Goal: Task Accomplishment & Management: Manage account settings

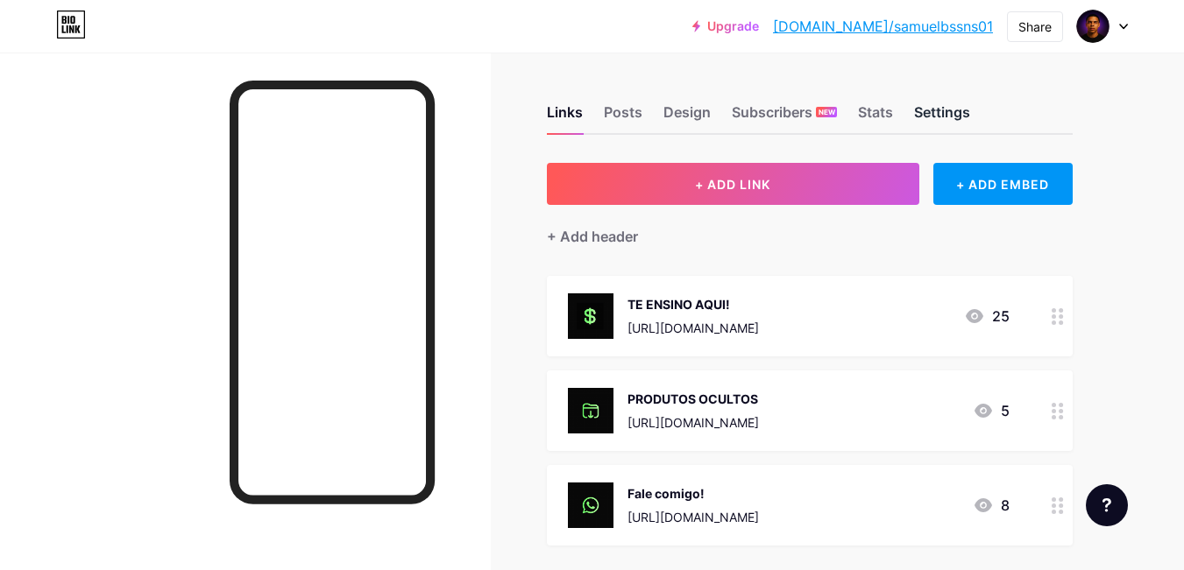
click at [927, 108] on div "Settings" at bounding box center [942, 118] width 56 height 32
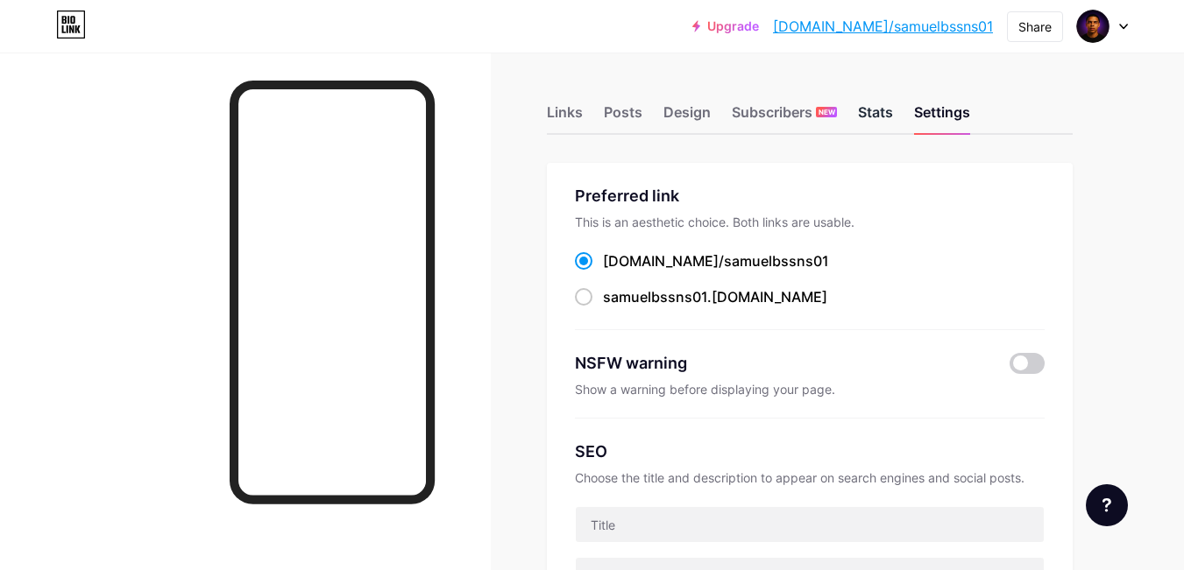
click at [890, 103] on div "Stats" at bounding box center [875, 118] width 35 height 32
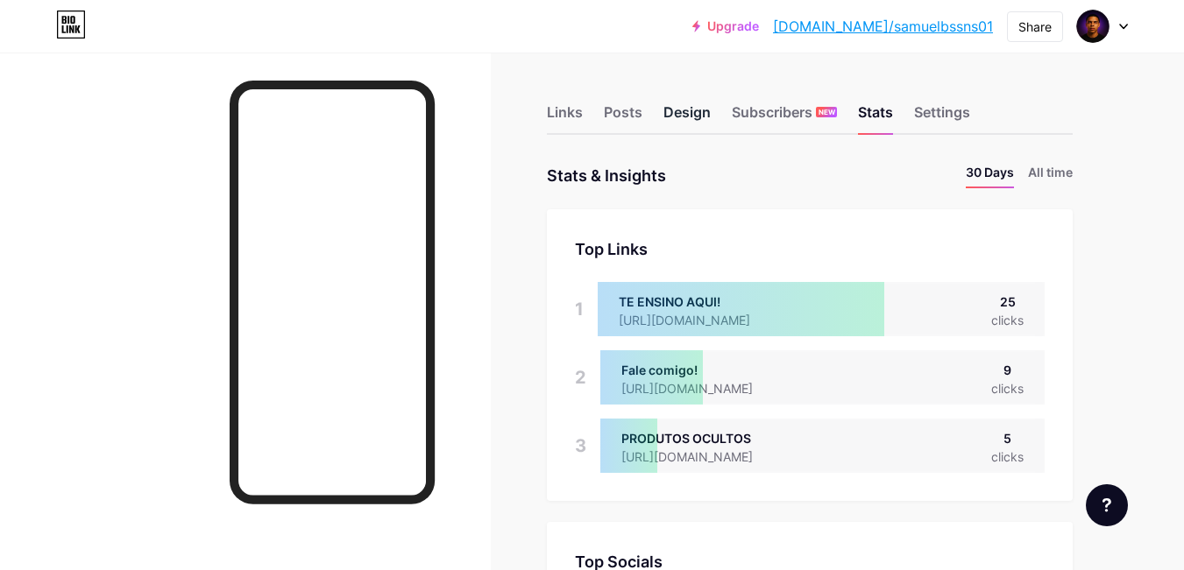
scroll to position [570, 1184]
click at [624, 118] on div "Posts" at bounding box center [623, 118] width 39 height 32
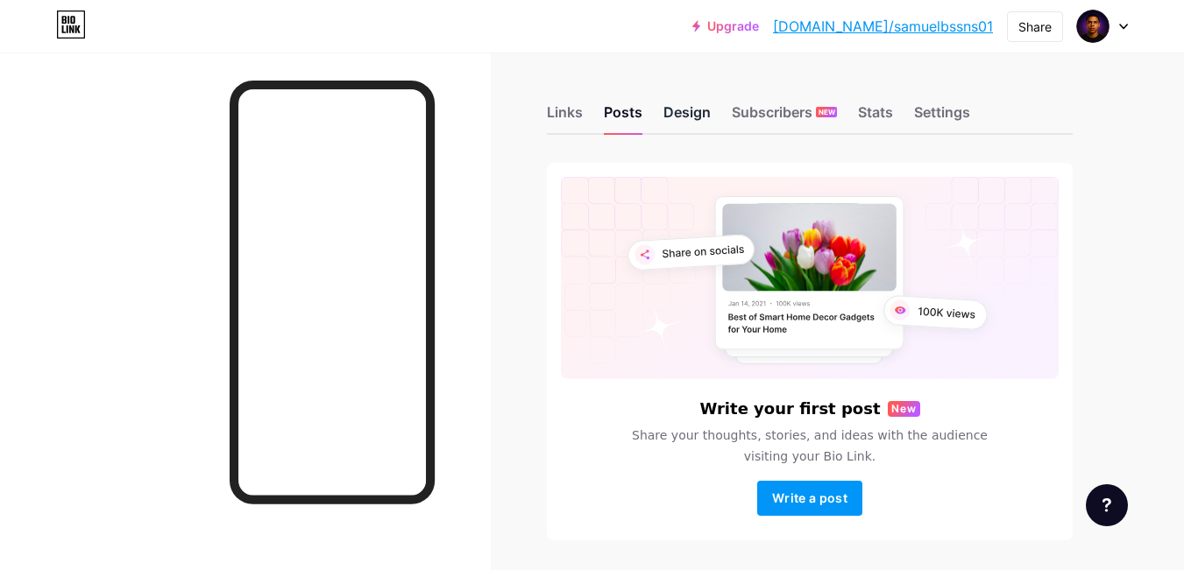
click at [696, 131] on div "Design" at bounding box center [686, 118] width 47 height 32
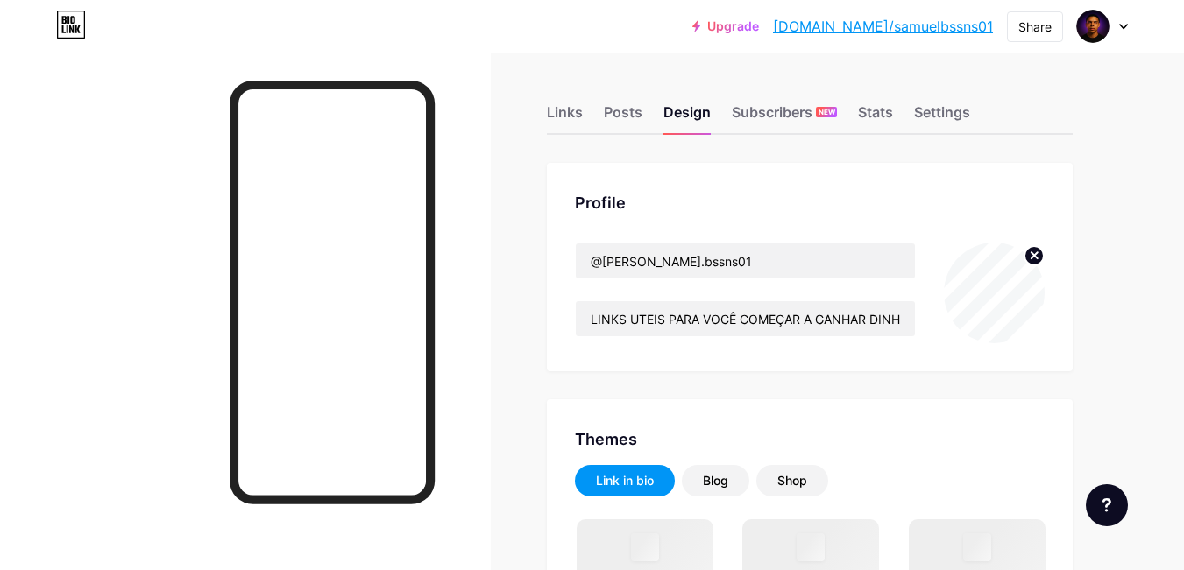
type input "#08000f"
type input "#000000"
type input "#fffafa"
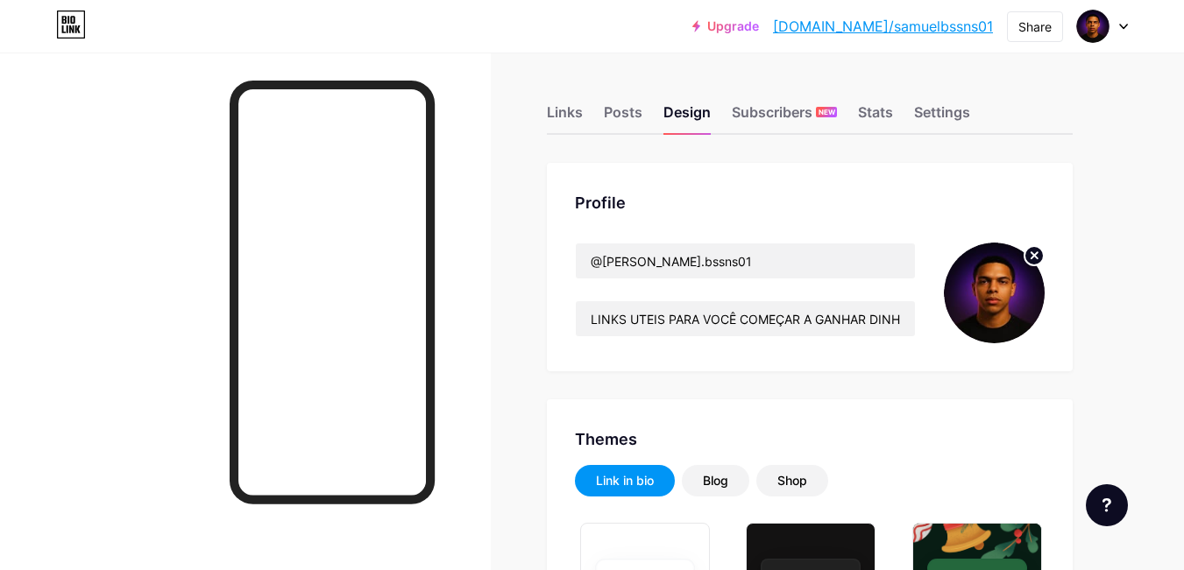
click at [1036, 255] on icon at bounding box center [1034, 255] width 6 height 6
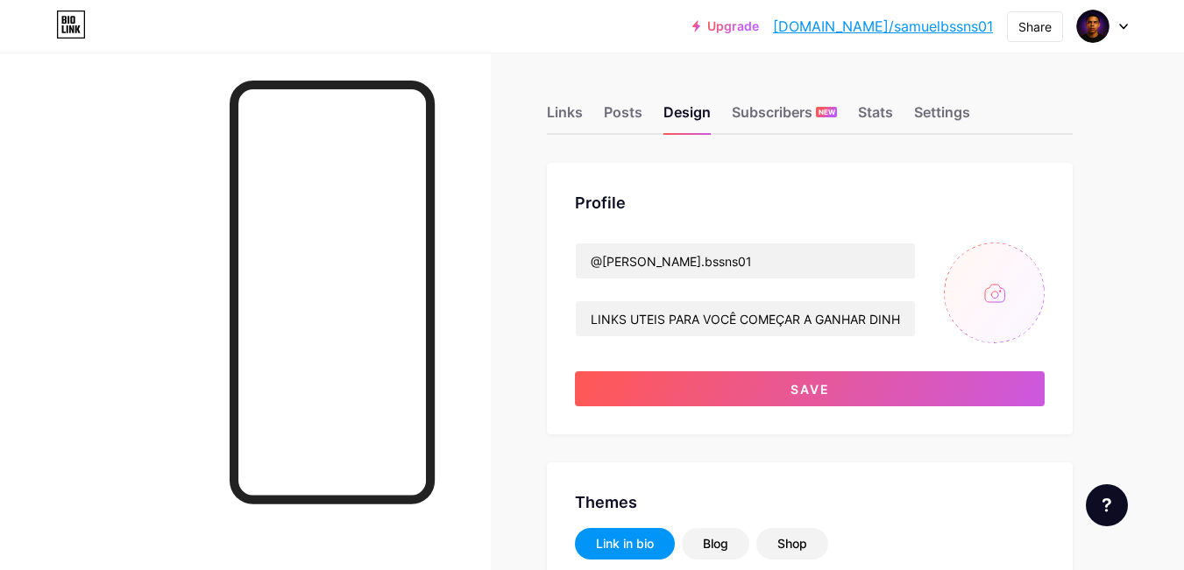
click at [1006, 284] on input "file" at bounding box center [994, 293] width 101 height 101
type input "C:\fakepath\ChatGPT Image 15 de ago. de 2025, 17_00_51.png"
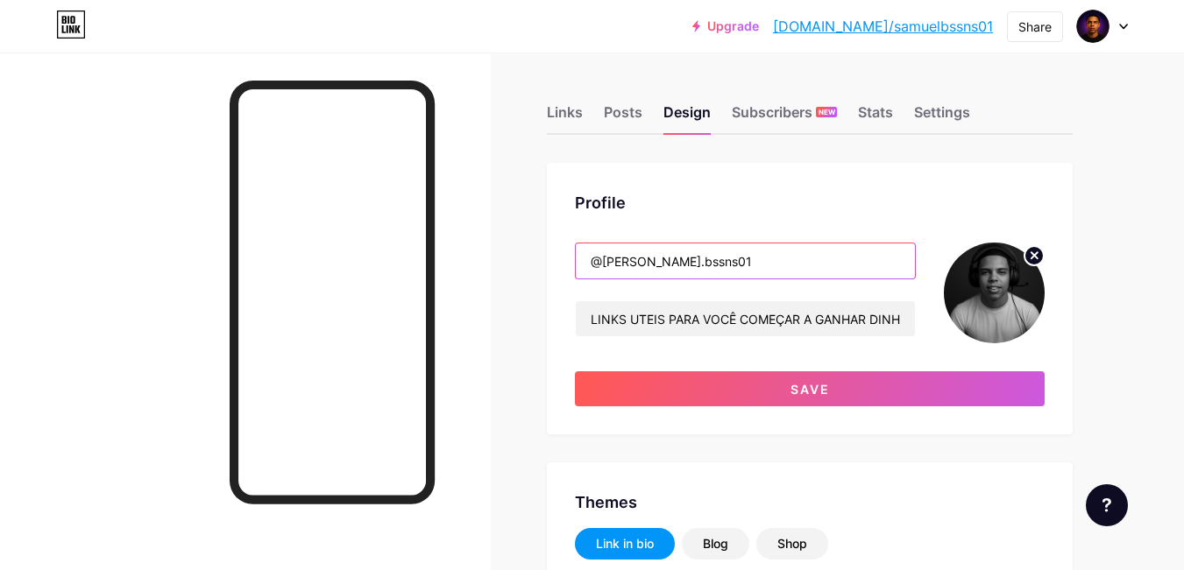
click at [733, 272] on input "@[PERSON_NAME].bssns01" at bounding box center [745, 261] width 339 height 35
click at [605, 265] on input "@[PERSON_NAME].bssns01" at bounding box center [745, 261] width 339 height 35
click at [707, 265] on input "@[PERSON_NAME].bssns01" at bounding box center [745, 261] width 339 height 35
click at [702, 266] on input "@O.samuelxz" at bounding box center [745, 261] width 339 height 35
click at [610, 265] on input "@O.samuelxz" at bounding box center [745, 261] width 339 height 35
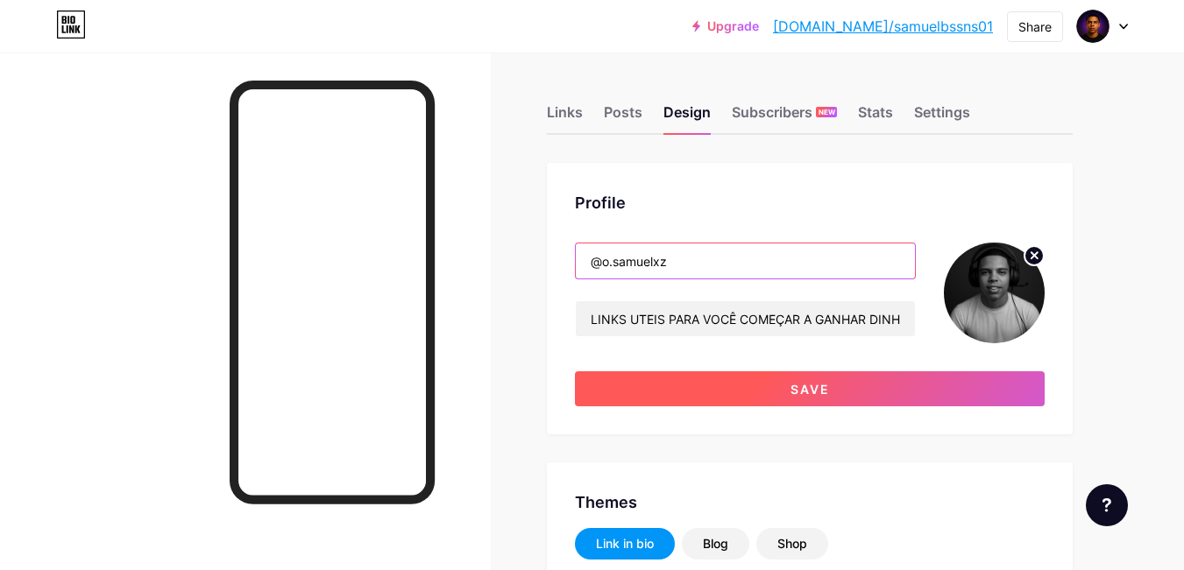
type input "@o.samuelxz"
click at [786, 388] on button "Save" at bounding box center [810, 388] width 470 height 35
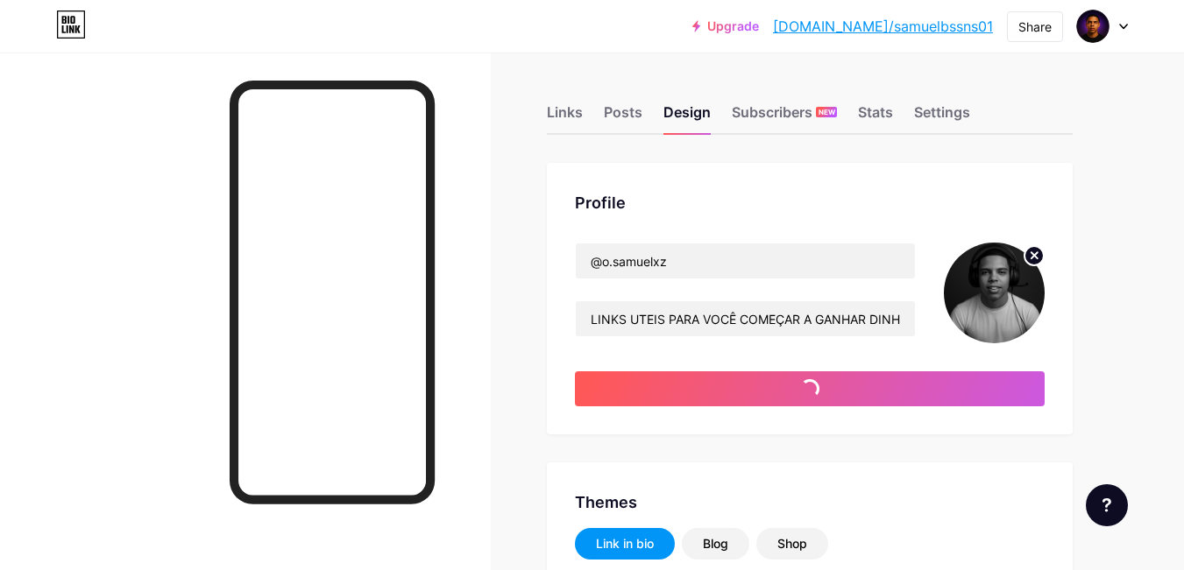
type input "#08000f"
type input "#000000"
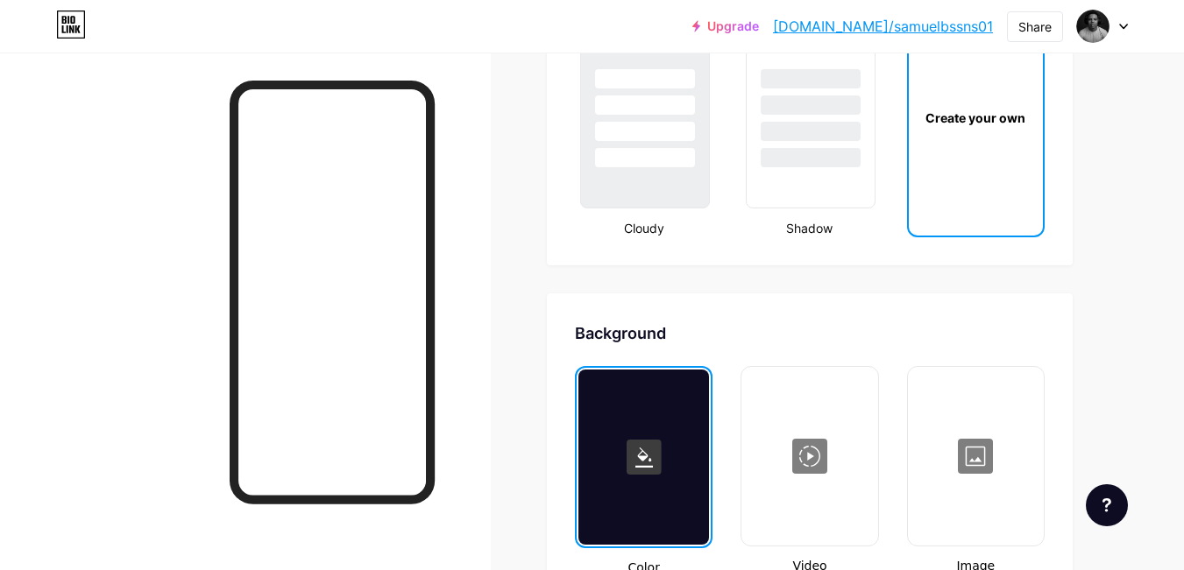
scroll to position [2190, 0]
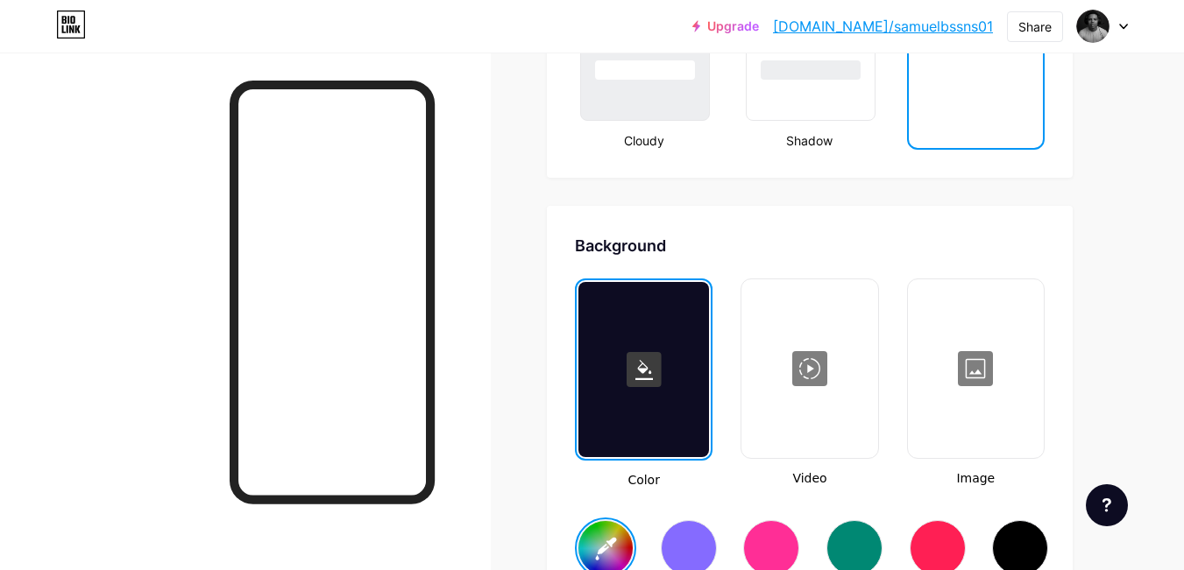
click at [629, 355] on rect at bounding box center [643, 369] width 35 height 35
click at [643, 373] on icon at bounding box center [644, 370] width 18 height 20
click at [634, 355] on rect at bounding box center [643, 369] width 35 height 35
click at [616, 539] on input "#08000f" at bounding box center [605, 548] width 54 height 54
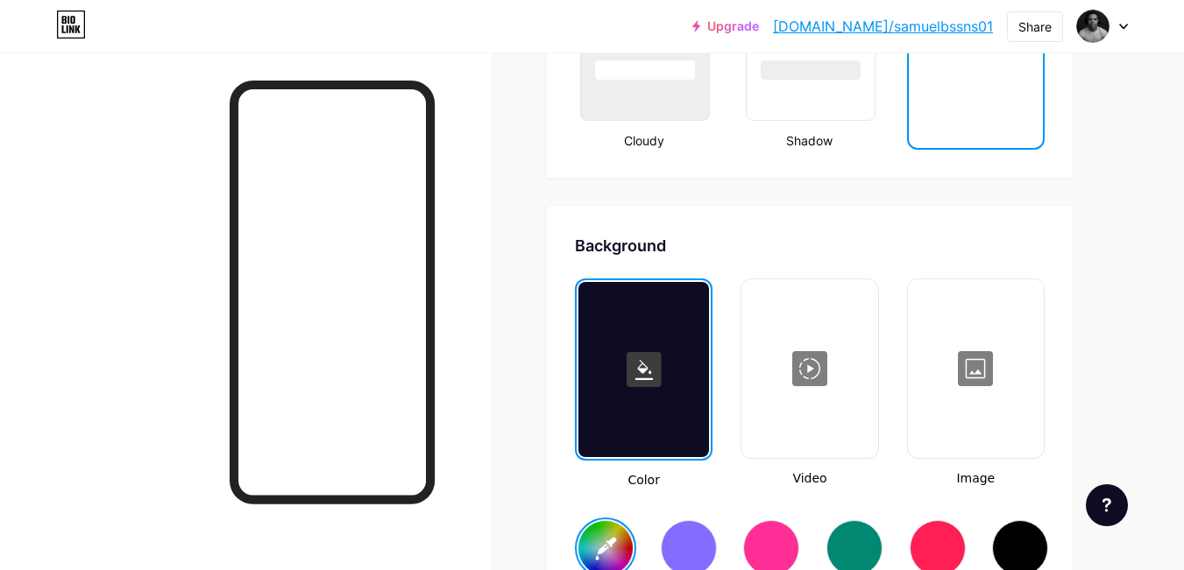
type input "#796d83"
type input "#000000"
type input "#786e81"
type input "#000000"
type input "#7b7283"
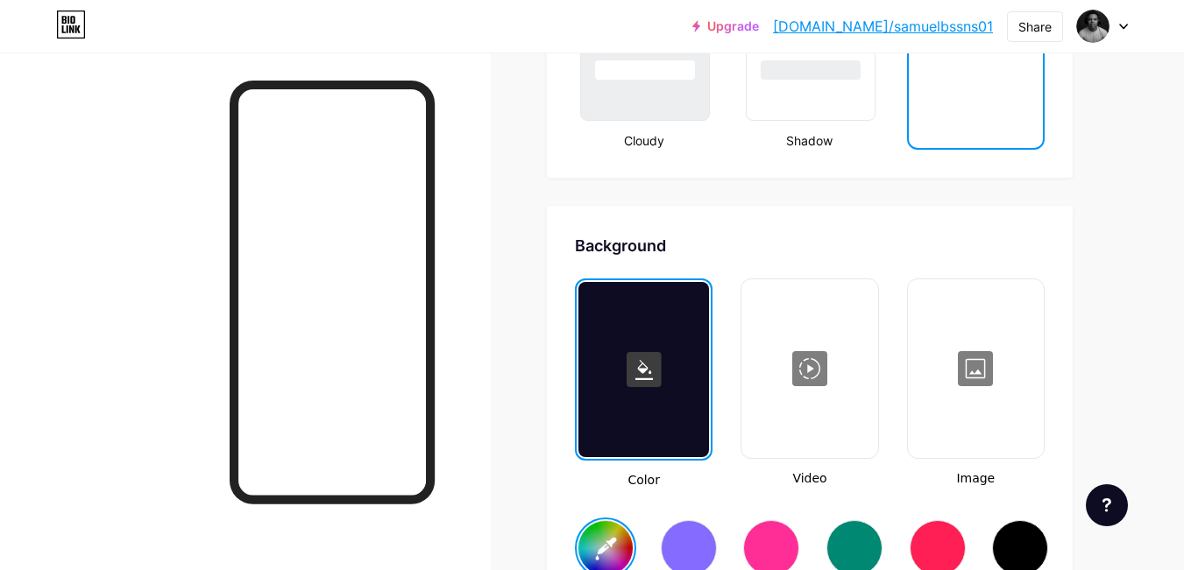
type input "#000000"
type input "#786f80"
type input "#000000"
type input "#78717f"
type input "#000000"
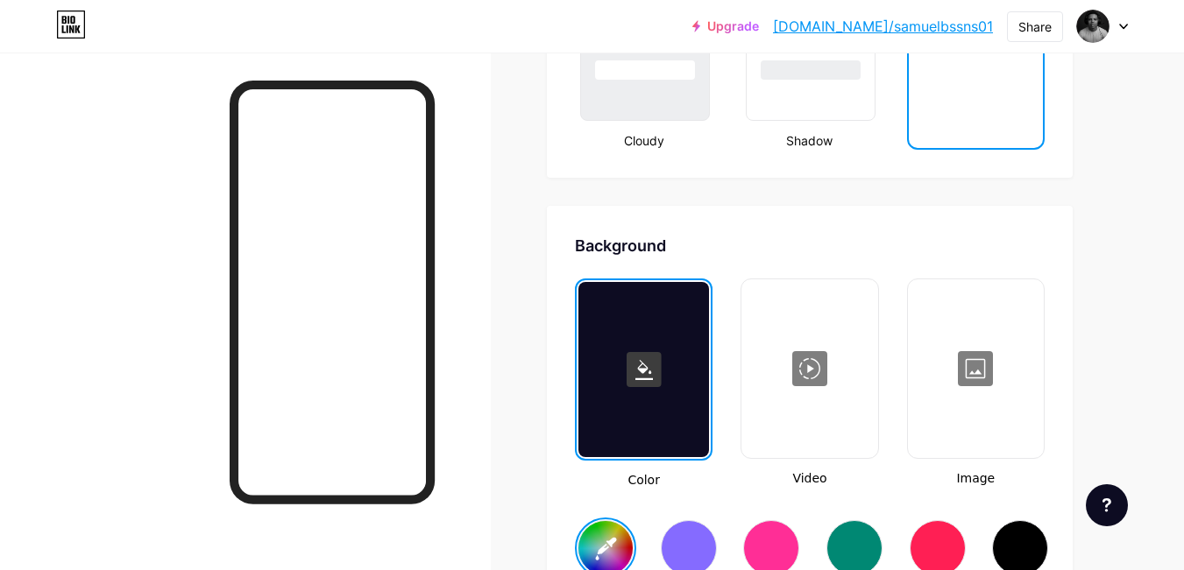
type input "#736d78"
type input "#000000"
type input "#6e6972"
type input "#000000"
type input "#706c75"
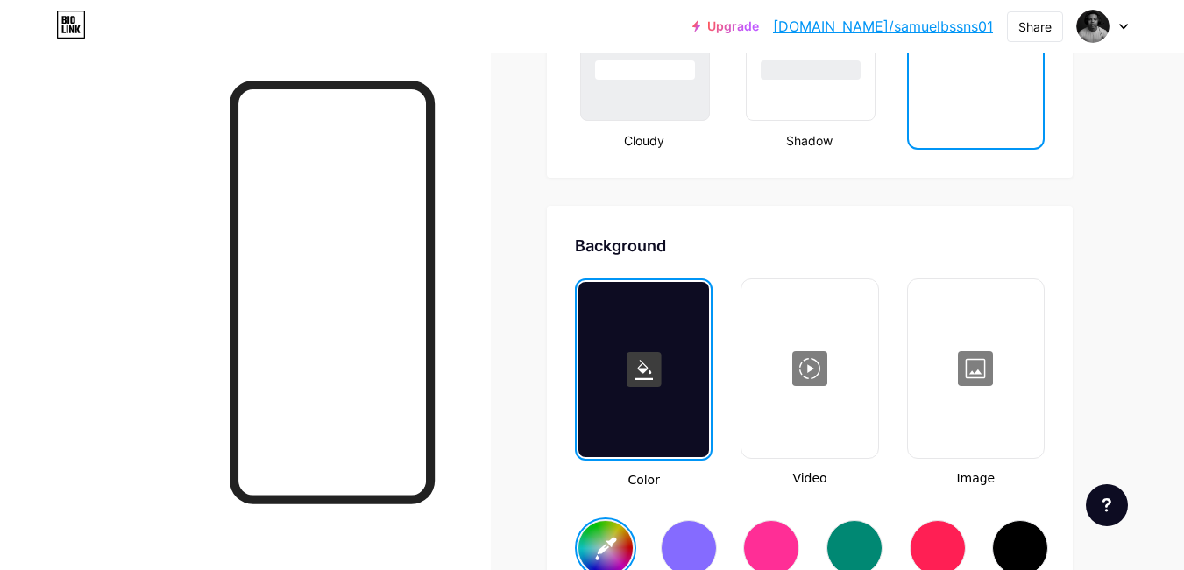
type input "#000000"
type input "#6e6972"
type input "#000000"
type input "#6e6a71"
type input "#000000"
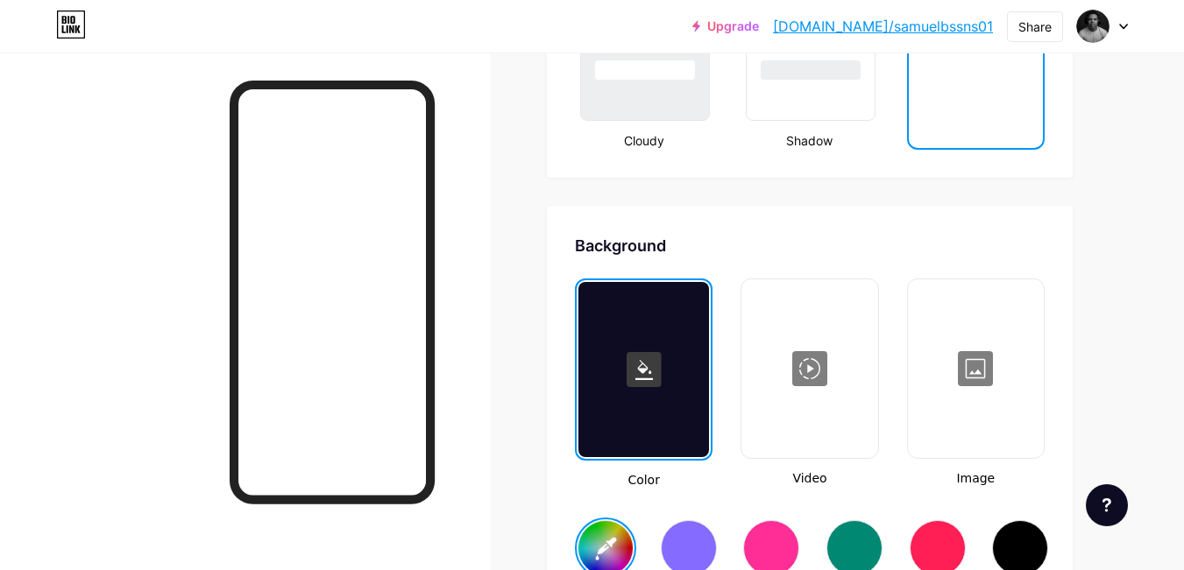
type input "#6b686e"
type input "#000000"
type input "#69656c"
type input "#000000"
type input "#666369"
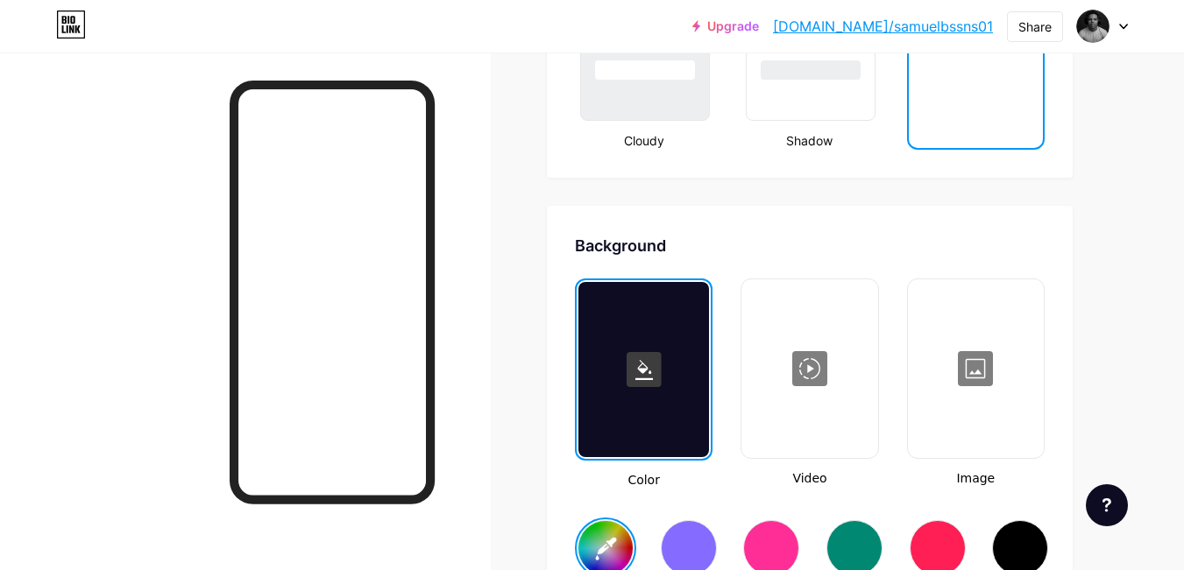
type input "#000000"
type input "#666468"
type input "#000000"
type input "#646165"
type input "#000000"
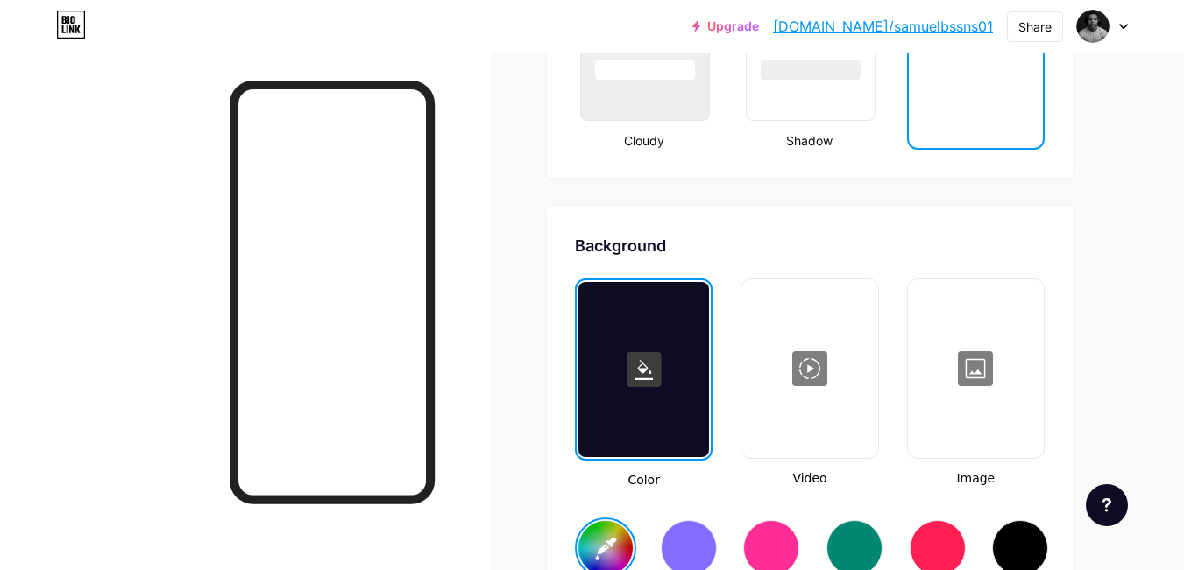
type input "#303030"
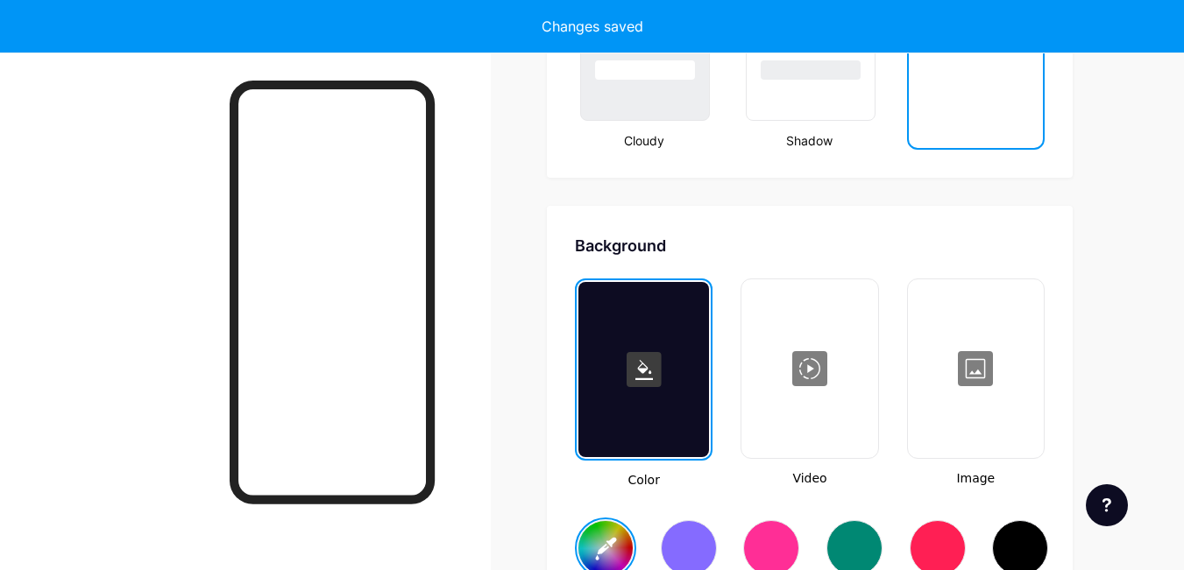
type input "#000000"
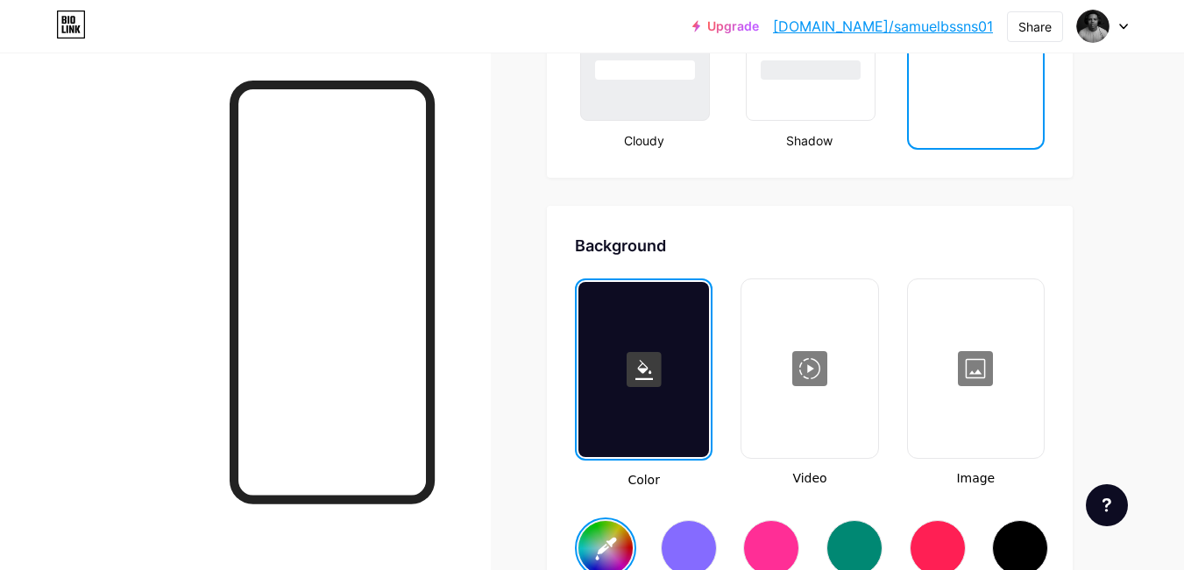
type input "#141414"
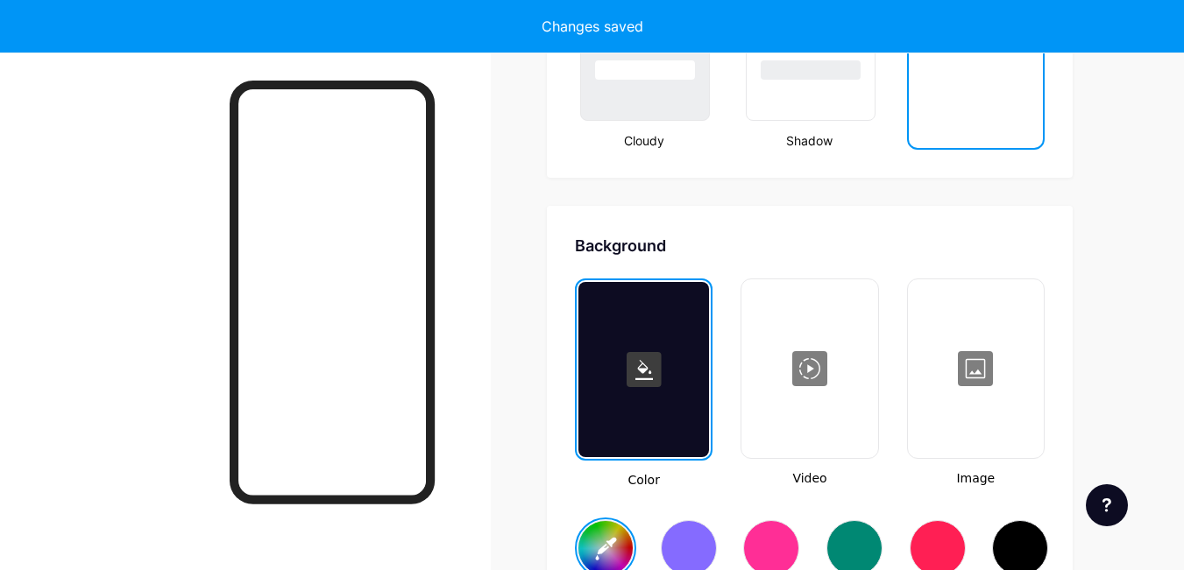
type input "#000000"
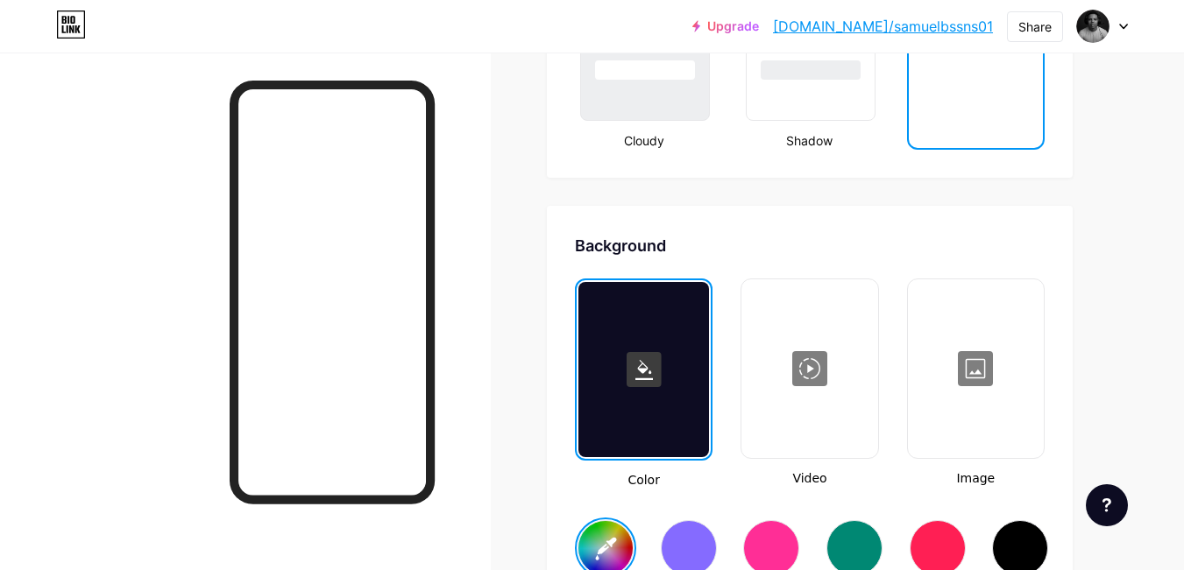
type input "#0a0a0a"
type input "#000000"
type input "#0a0a0a"
type input "#000000"
type input "#0a0a0a"
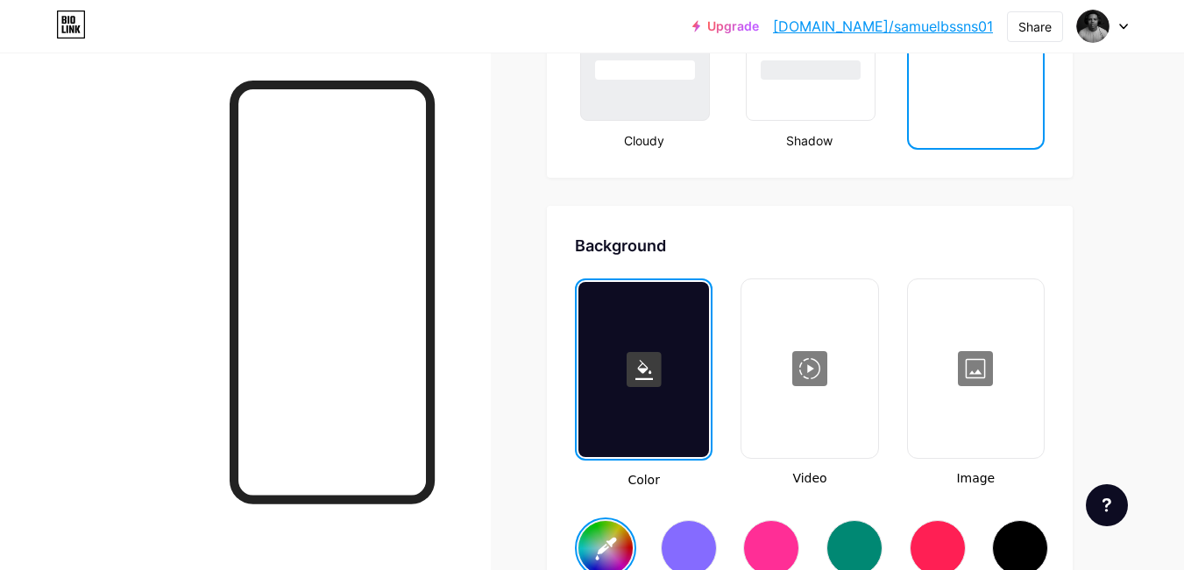
type input "#000000"
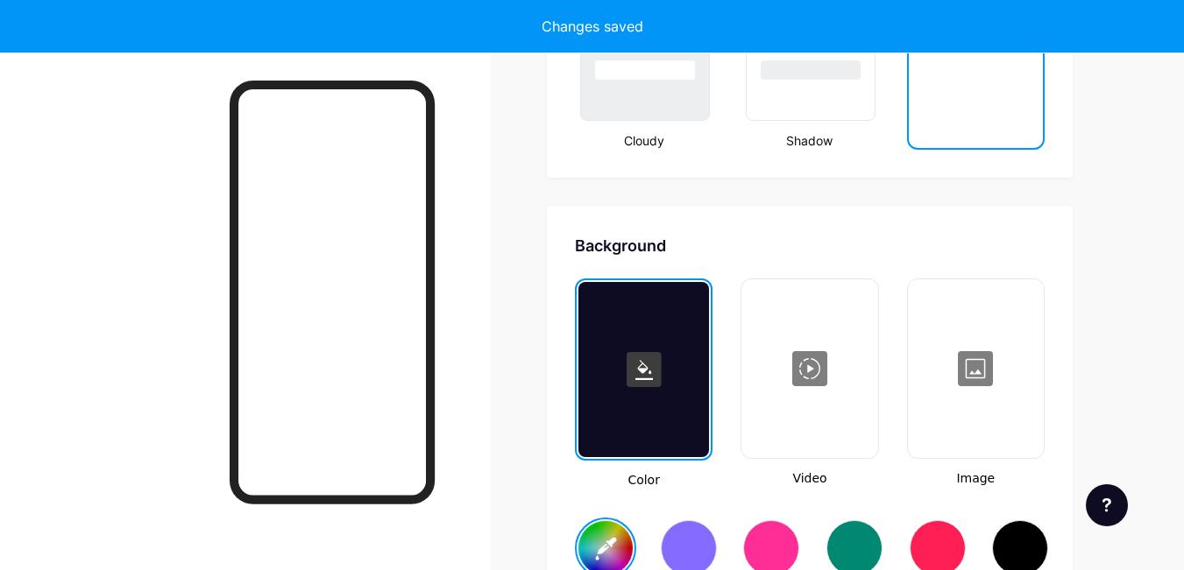
type input "#0a0a0a"
type input "#000000"
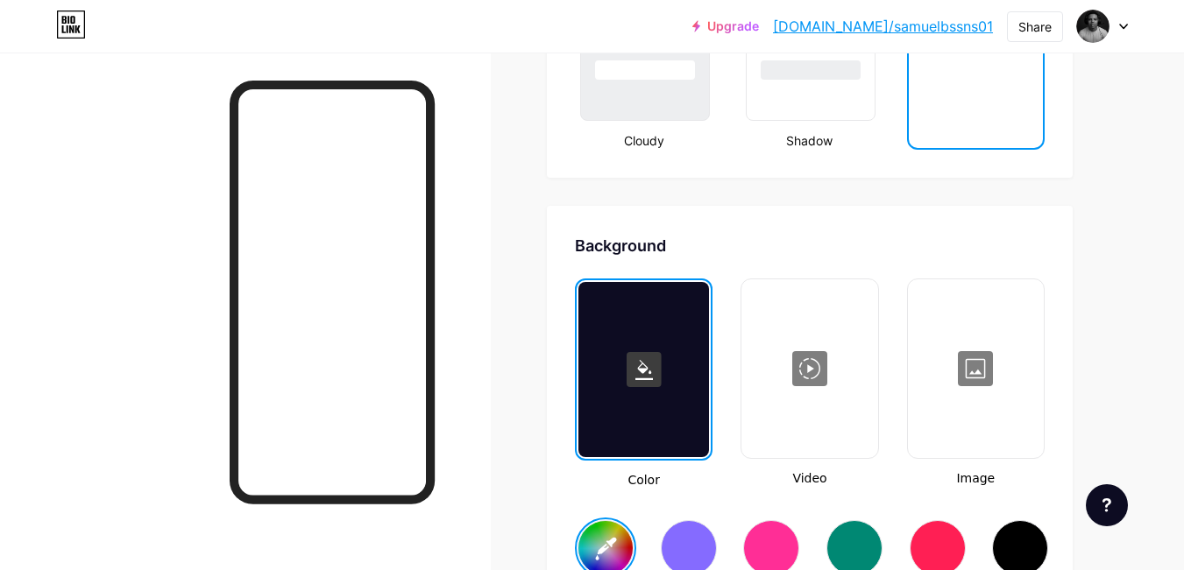
type input "#0a0a0a"
click at [987, 355] on div at bounding box center [975, 368] width 132 height 175
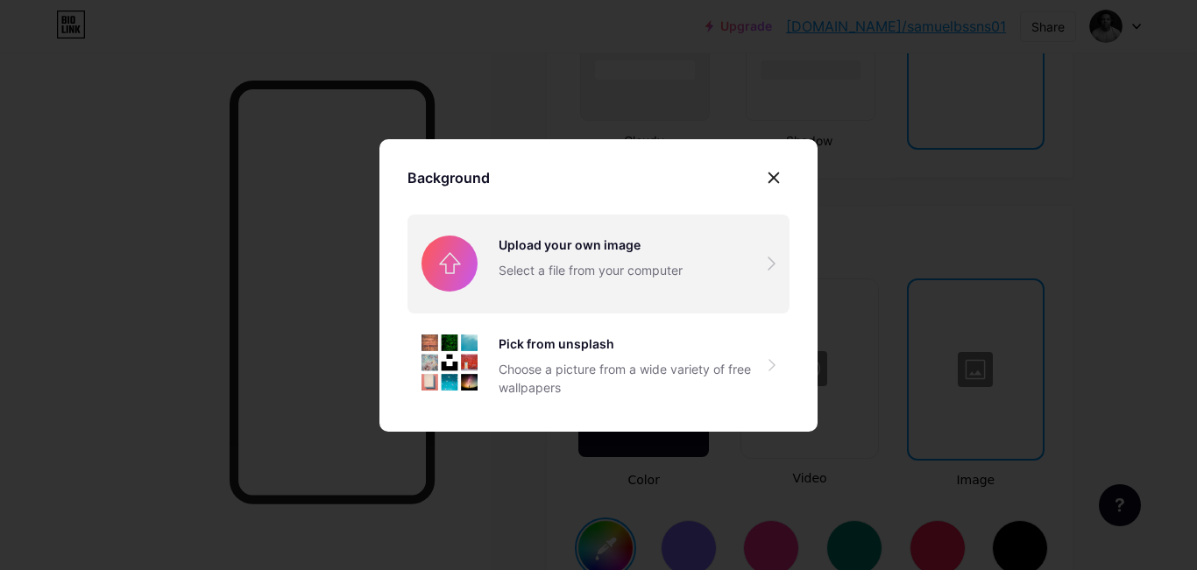
click at [538, 270] on input "file" at bounding box center [598, 264] width 382 height 98
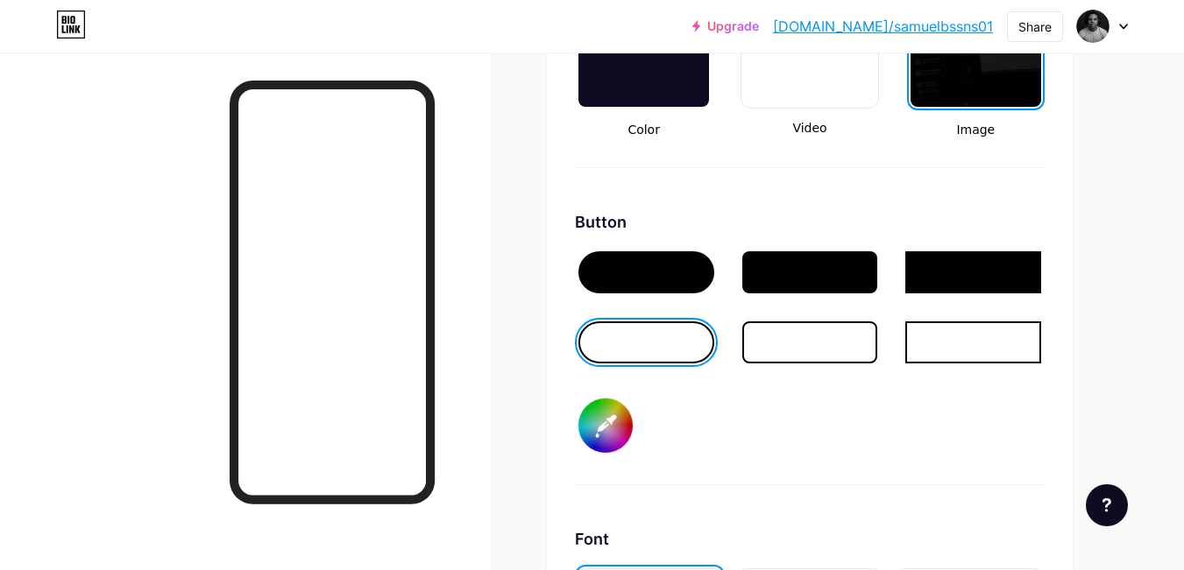
scroll to position [2628, 0]
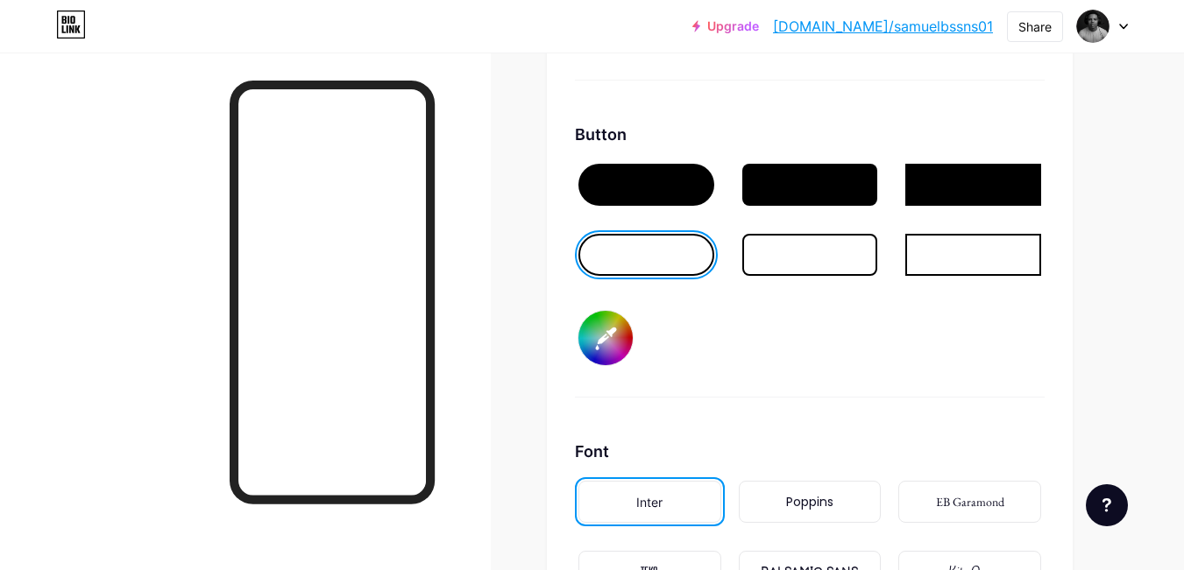
click at [592, 351] on input "#000000" at bounding box center [605, 338] width 54 height 54
type input "#ffffff"
click at [690, 339] on div "Button #ffffff" at bounding box center [810, 260] width 470 height 275
click at [634, 264] on div at bounding box center [646, 255] width 136 height 42
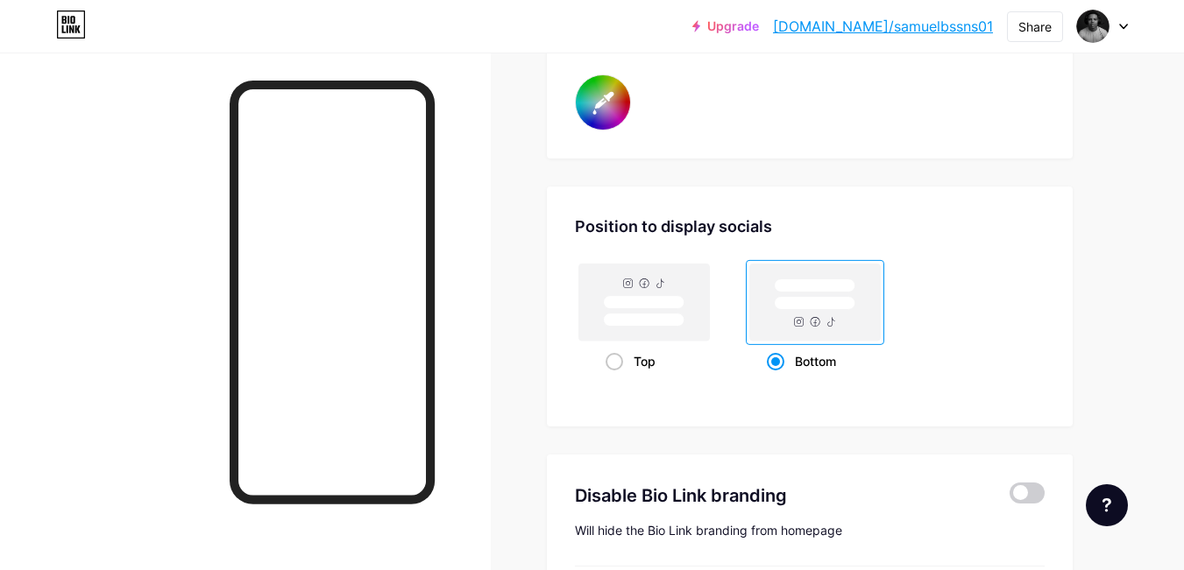
scroll to position [3154, 0]
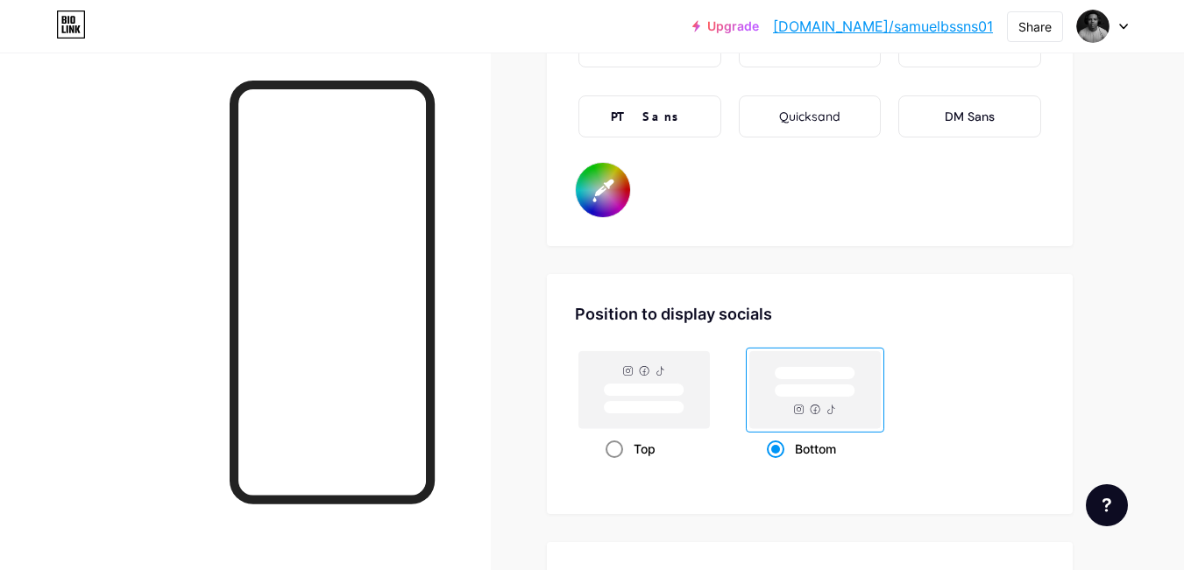
click at [611, 445] on span at bounding box center [614, 450] width 18 height 18
click at [611, 465] on input "Top" at bounding box center [610, 470] width 11 height 11
radio input "true"
click at [611, 445] on span at bounding box center [614, 450] width 18 height 18
click at [611, 465] on input "Top" at bounding box center [610, 470] width 11 height 11
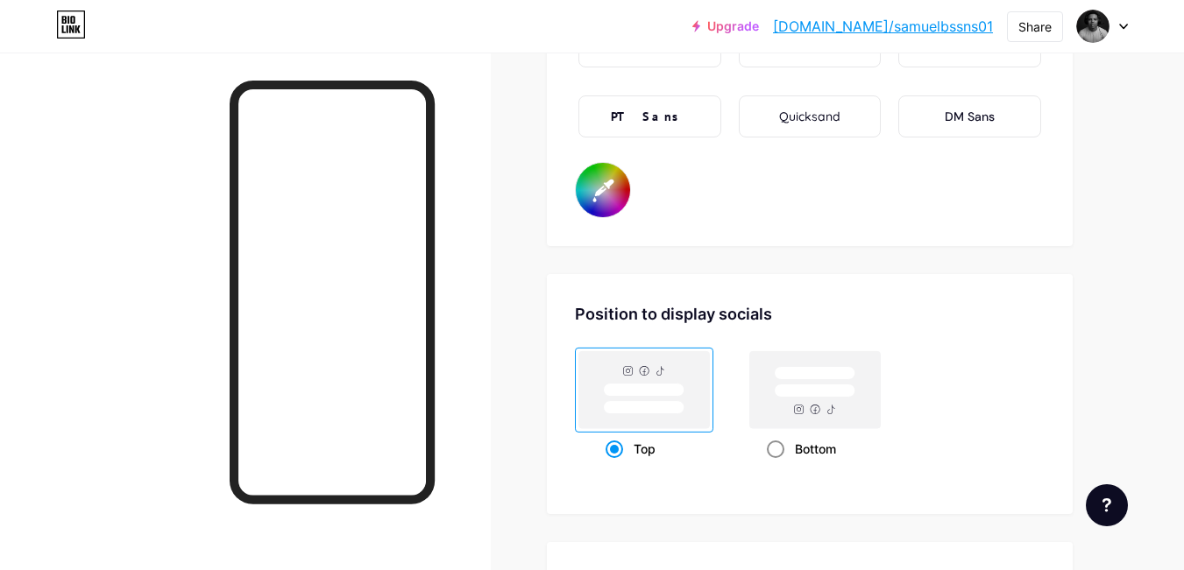
click at [768, 435] on div "Bottom" at bounding box center [815, 449] width 97 height 32
click at [768, 465] on input "Bottom" at bounding box center [772, 470] width 11 height 11
radio input "true"
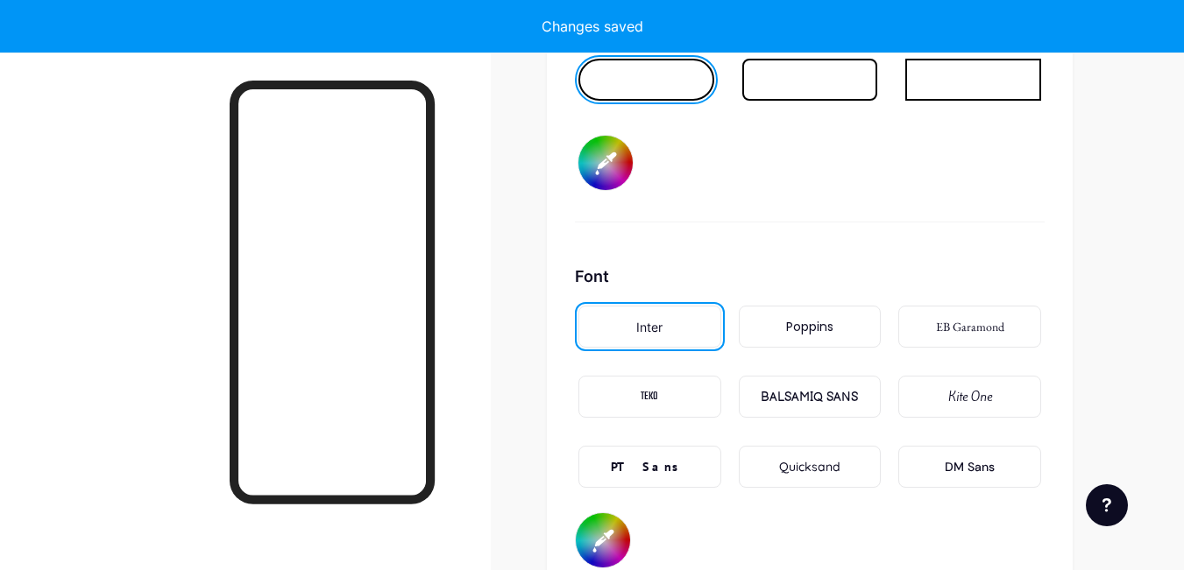
scroll to position [2628, 0]
